Goal: Navigation & Orientation: Find specific page/section

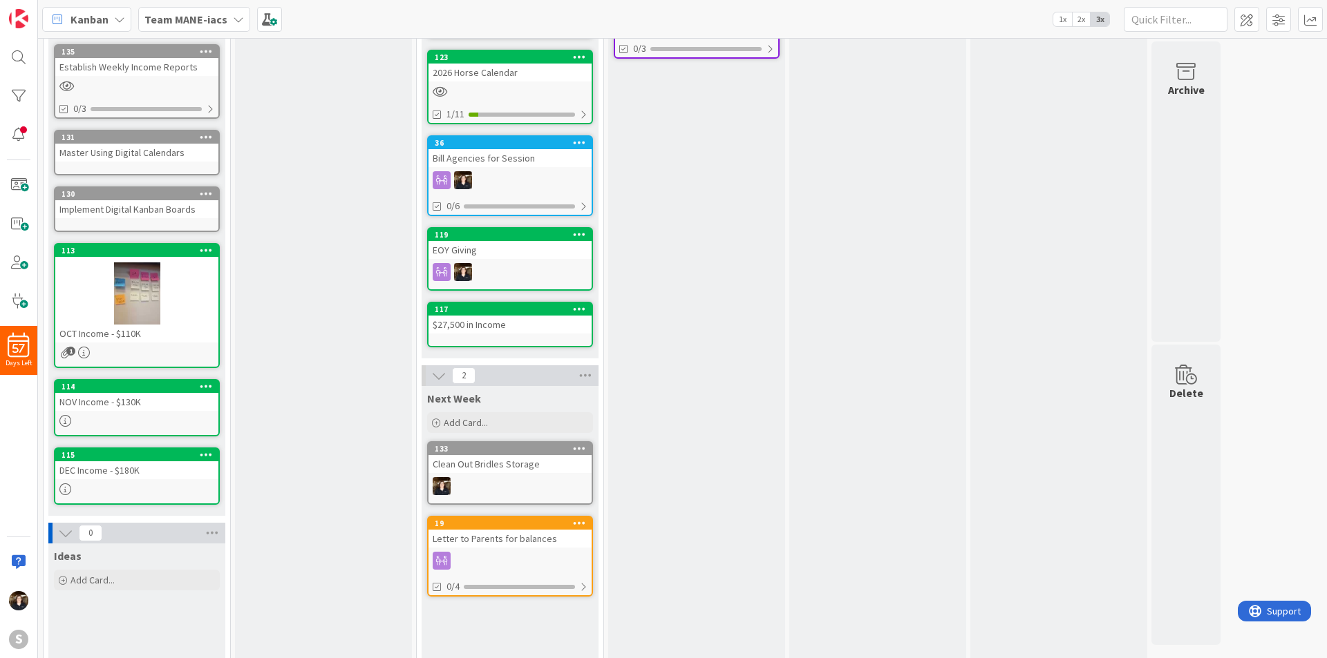
scroll to position [294, 0]
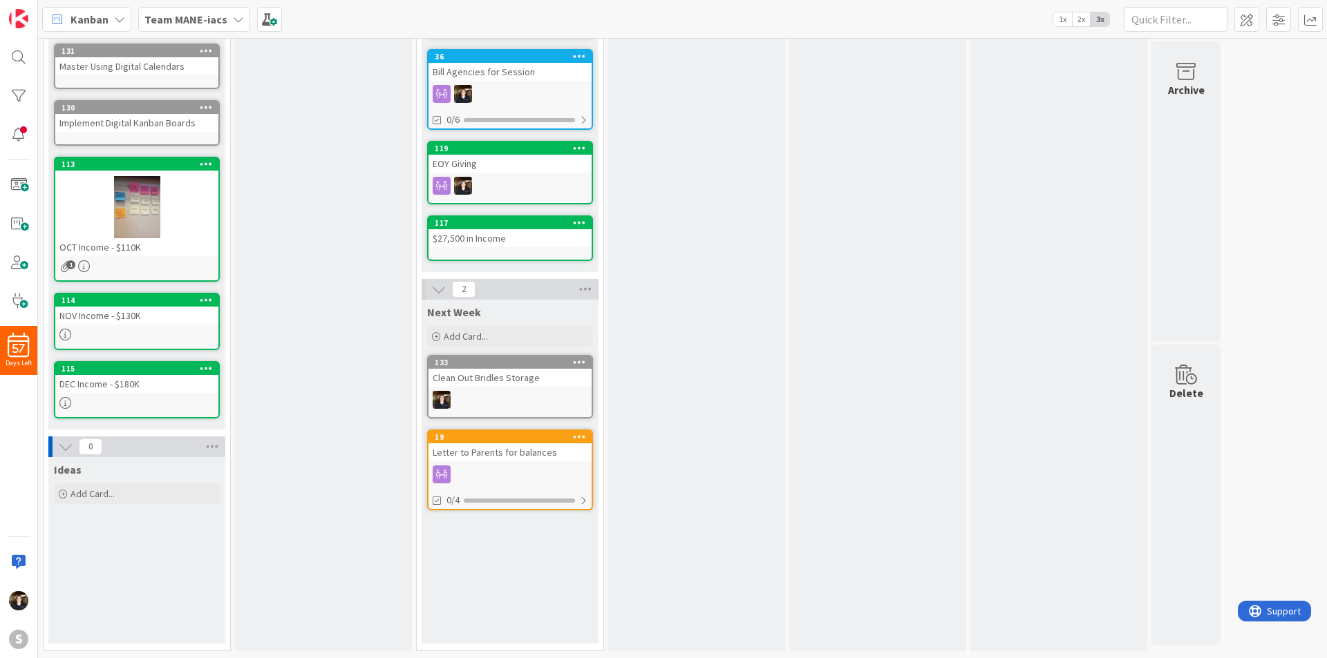
click at [524, 376] on div "Clean Out Bridles Storage" at bounding box center [509, 378] width 163 height 18
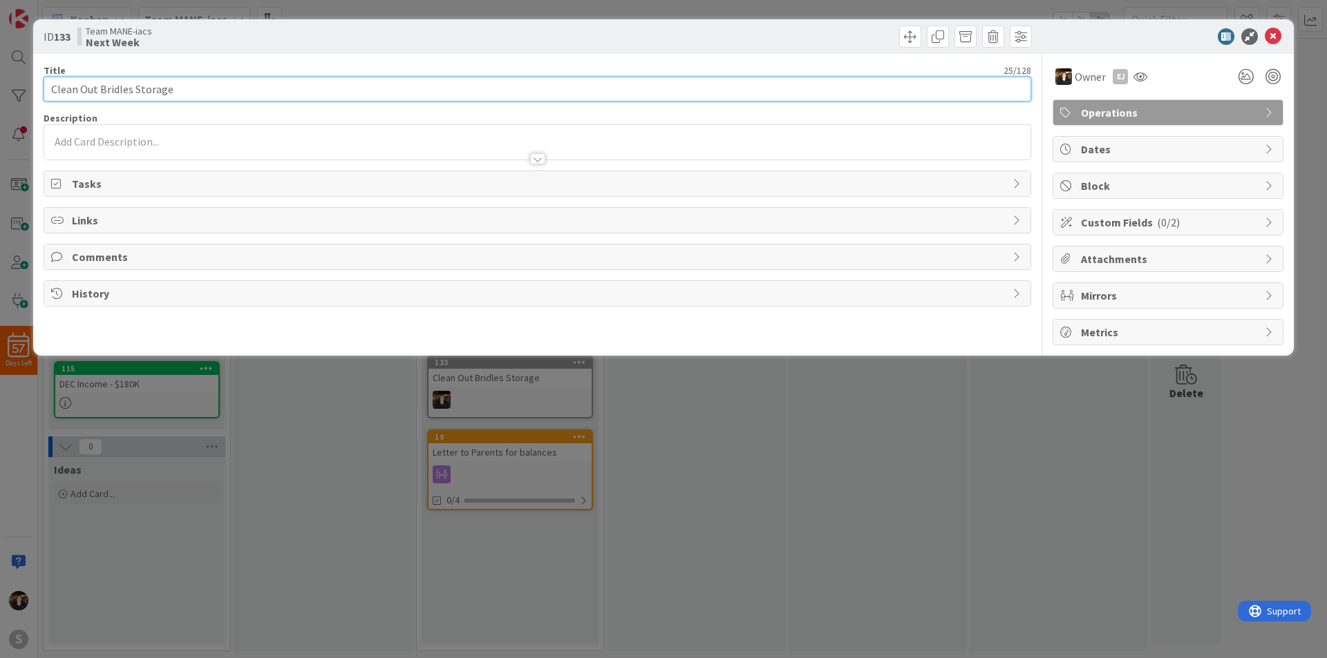
click at [263, 85] on input "Clean Out Bridles Storage" at bounding box center [537, 89] width 987 height 25
drag, startPoint x: 253, startPoint y: 86, endPoint x: 102, endPoint y: 88, distance: 151.3
click at [102, 88] on input "Clean Out Bridles Storage" at bounding box center [537, 89] width 987 height 25
type input "Clean Out Upstairs Classroom"
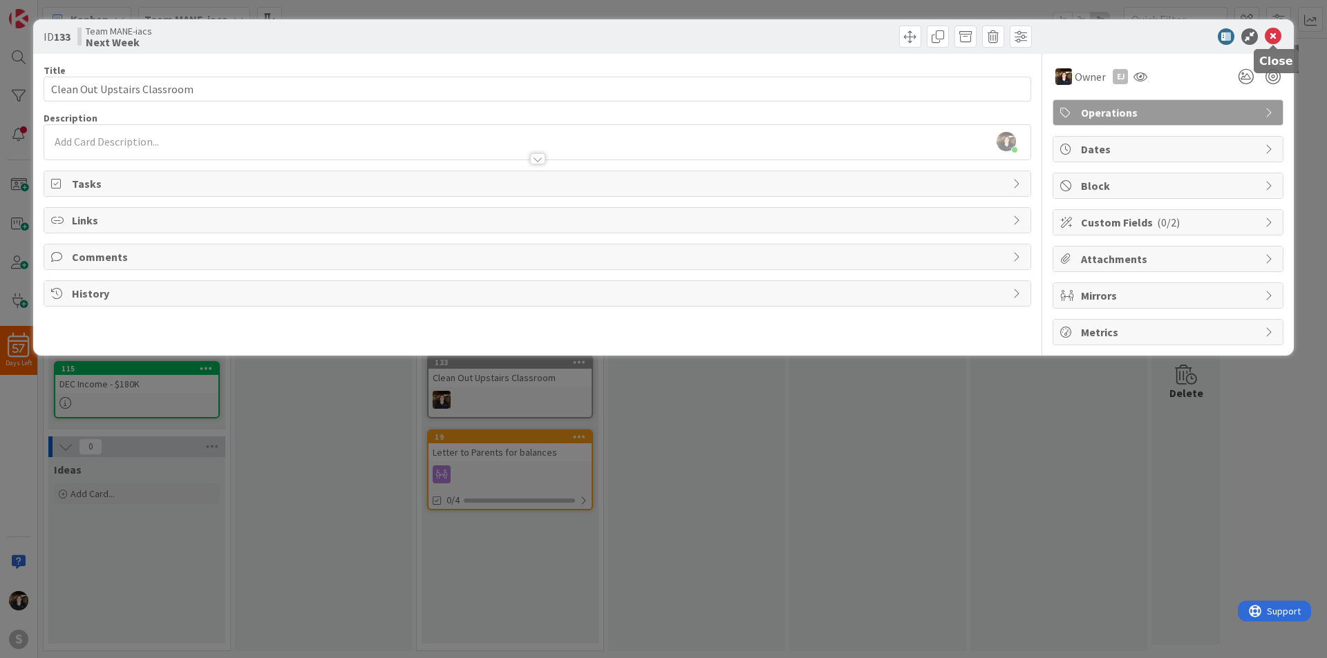
click at [1274, 35] on icon at bounding box center [1272, 36] width 17 height 17
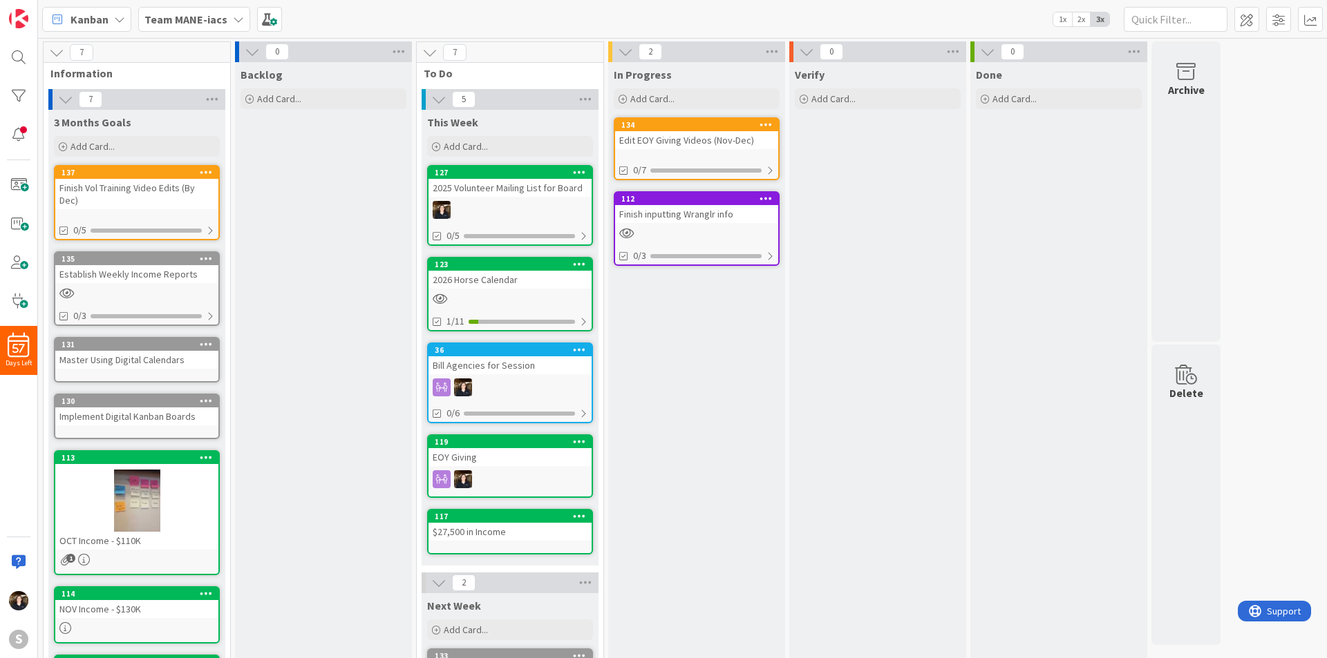
click at [537, 287] on div "2026 Horse Calendar" at bounding box center [509, 280] width 163 height 18
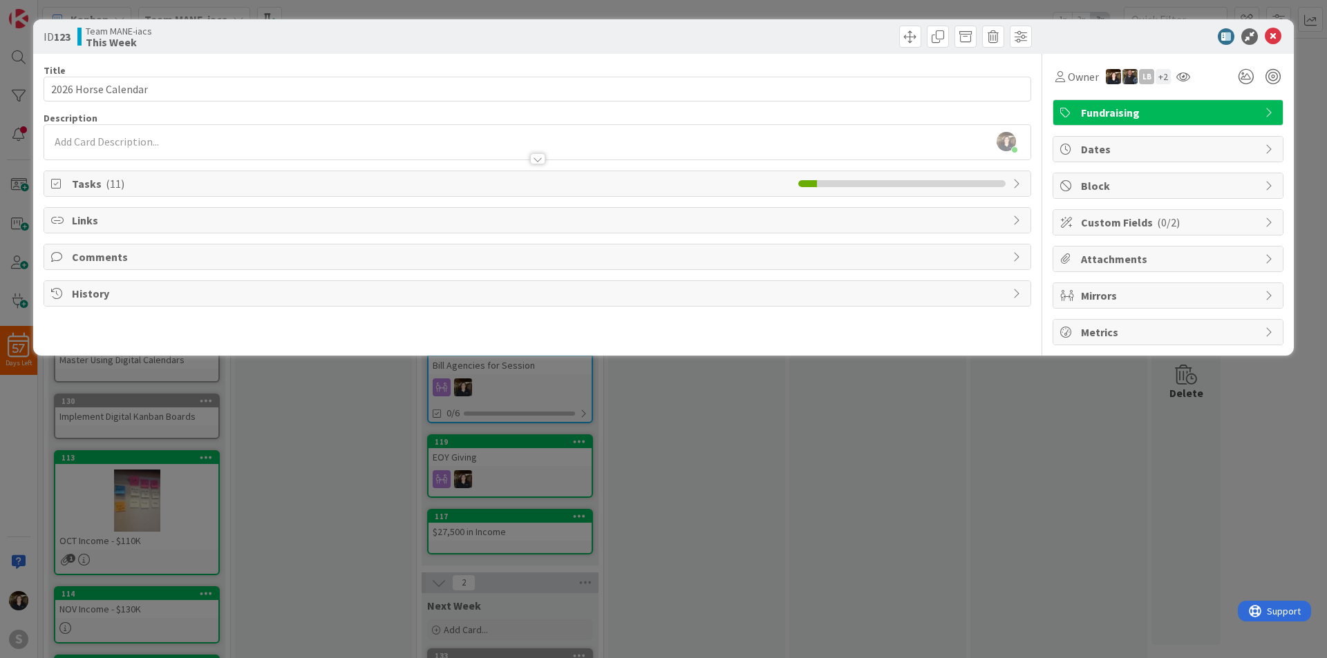
click at [68, 185] on div "Tasks ( 11 )" at bounding box center [537, 183] width 986 height 25
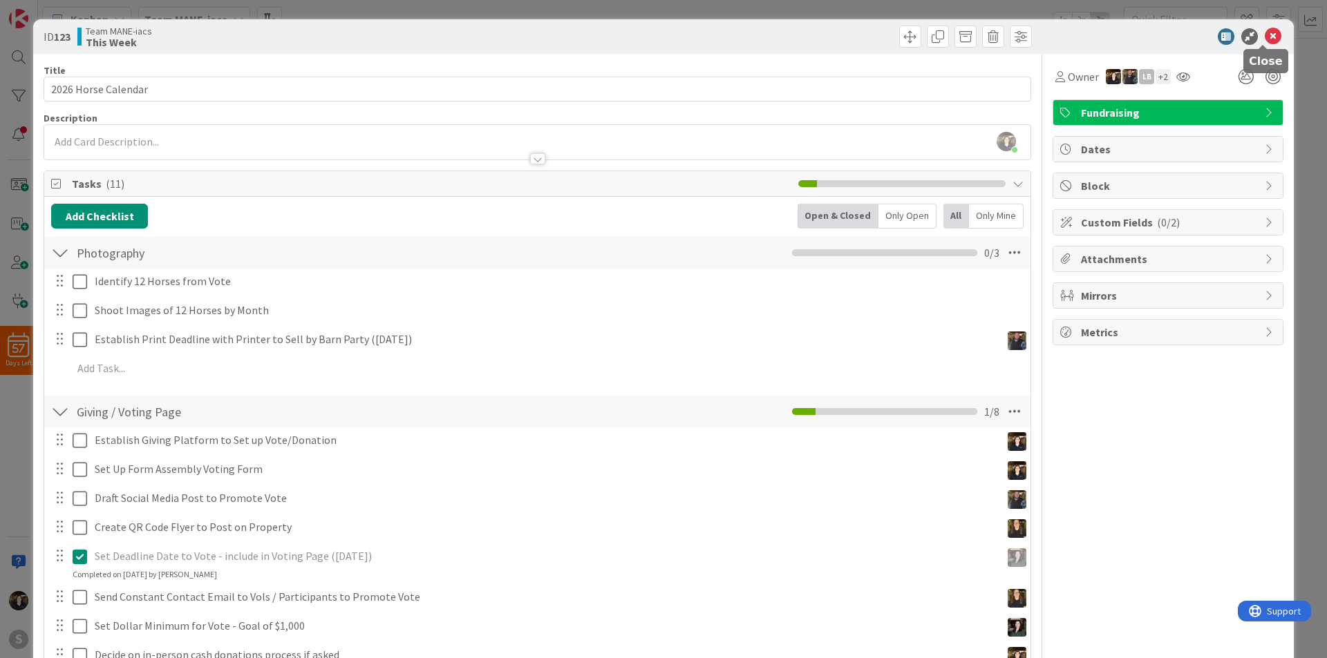
click at [1264, 36] on icon at bounding box center [1272, 36] width 17 height 17
